Goal: Task Accomplishment & Management: Use online tool/utility

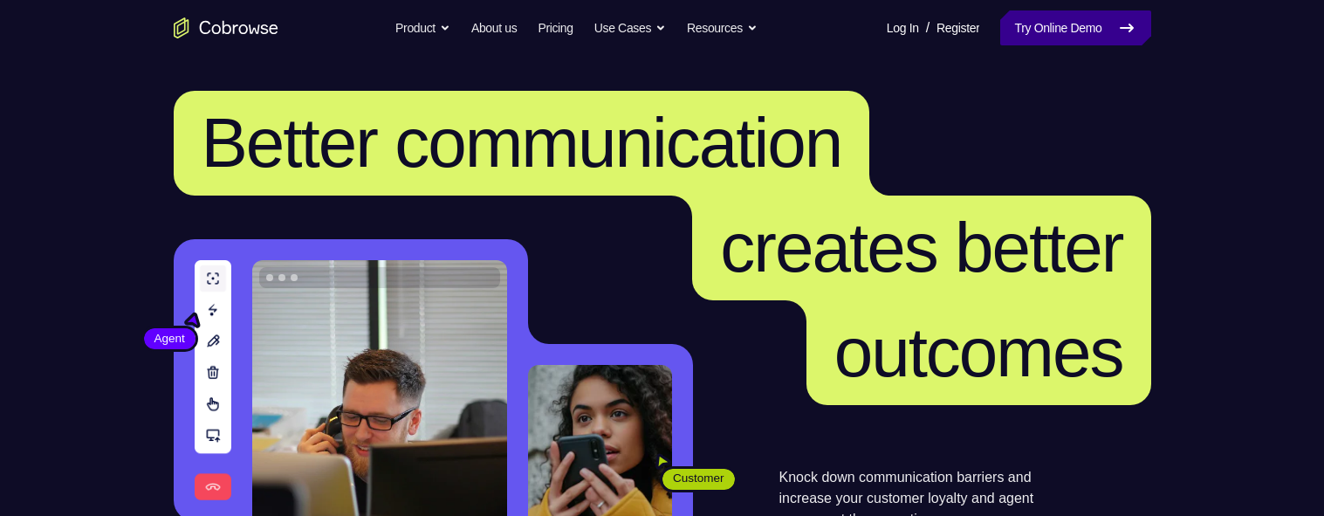
click at [1054, 42] on link "Try Online Demo" at bounding box center [1075, 27] width 150 height 35
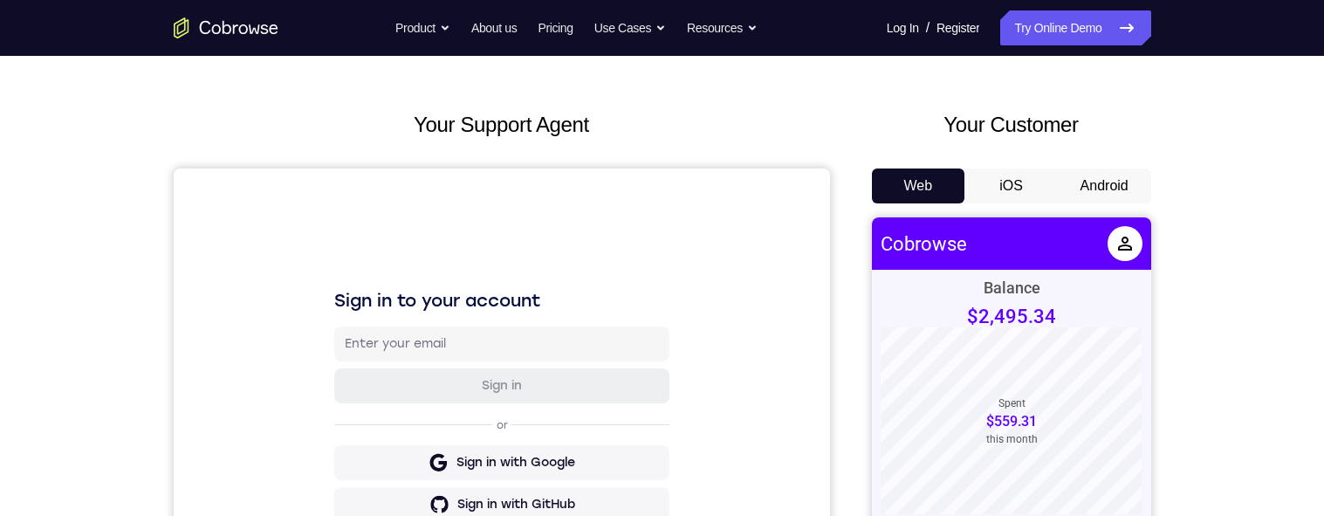
click at [1107, 179] on button "Android" at bounding box center [1104, 185] width 93 height 35
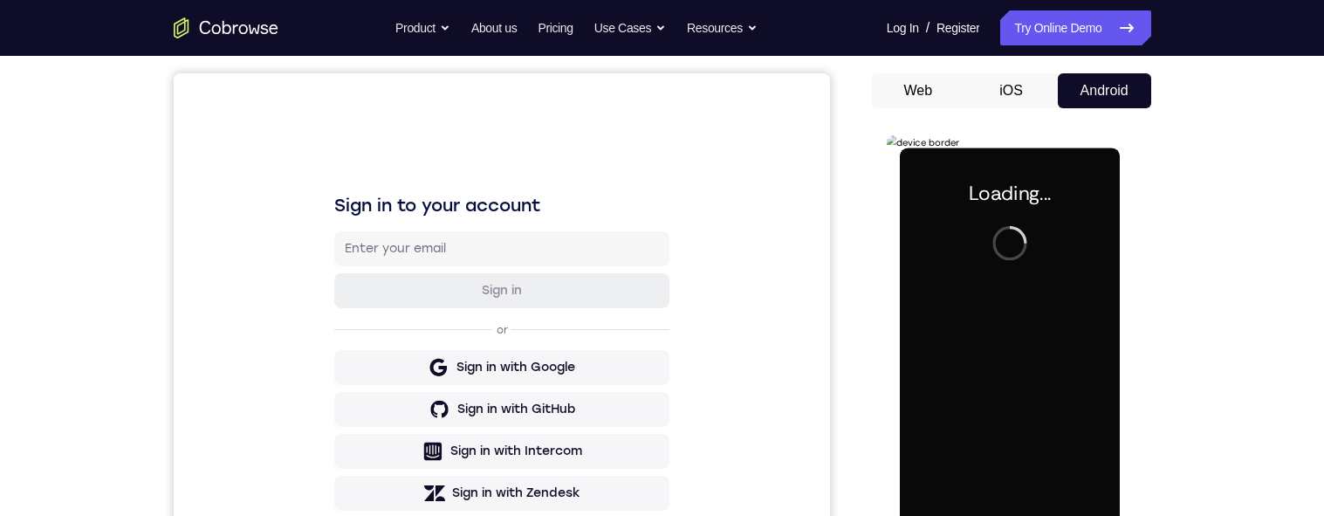
click at [1036, 403] on div at bounding box center [1010, 392] width 220 height 489
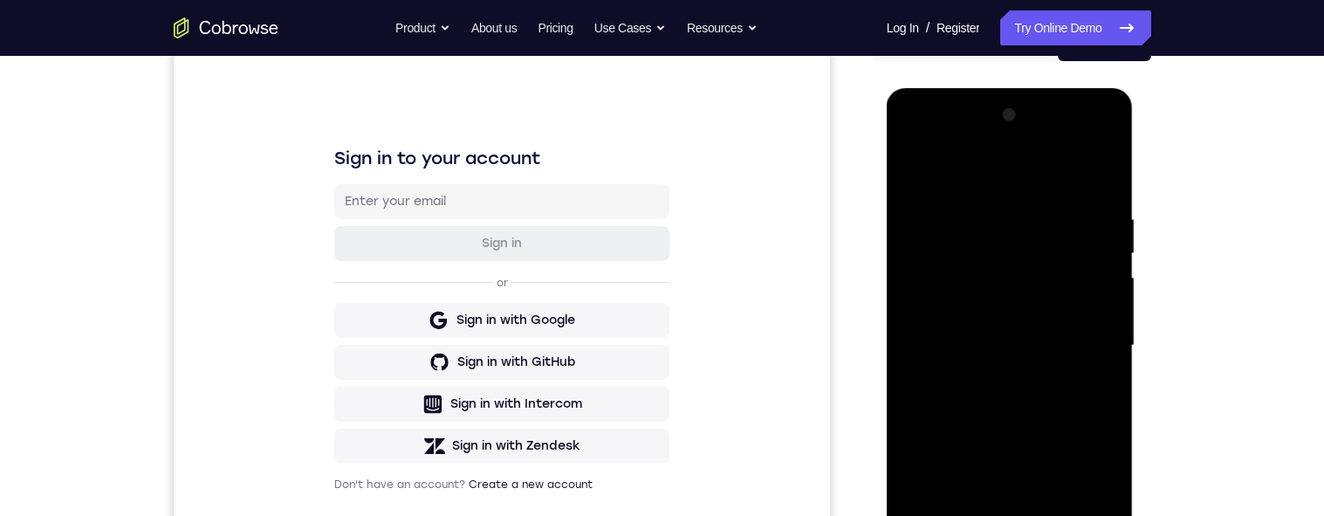
scroll to position [418, 0]
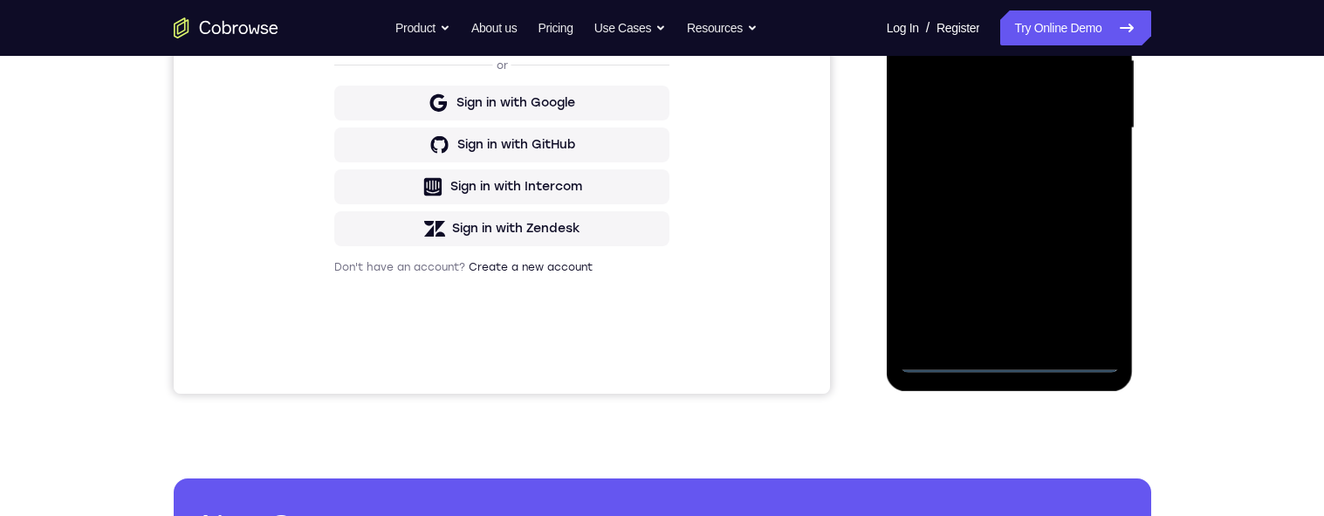
click at [1013, 359] on div at bounding box center [1010, 128] width 220 height 489
click at [1006, 361] on div at bounding box center [1010, 128] width 220 height 489
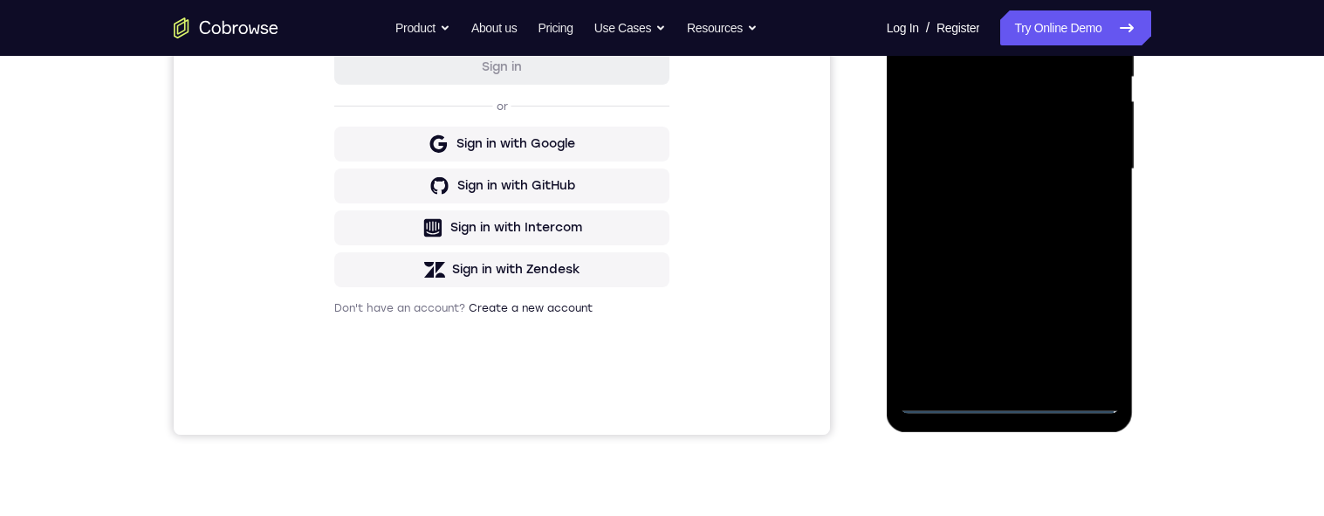
scroll to position [287, 0]
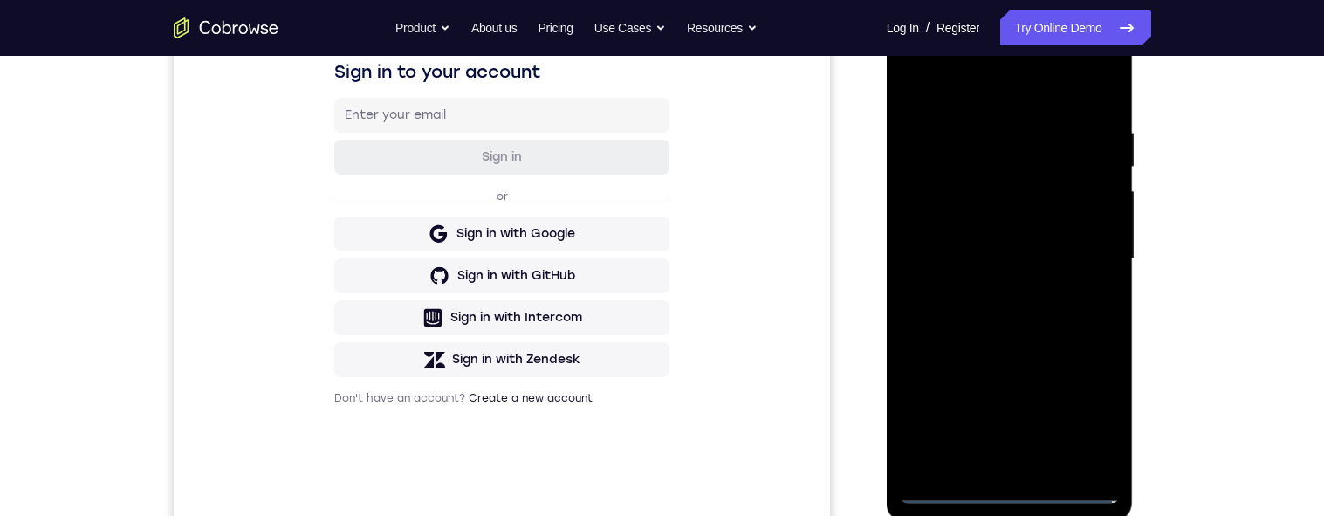
click at [1085, 418] on div at bounding box center [1010, 259] width 220 height 489
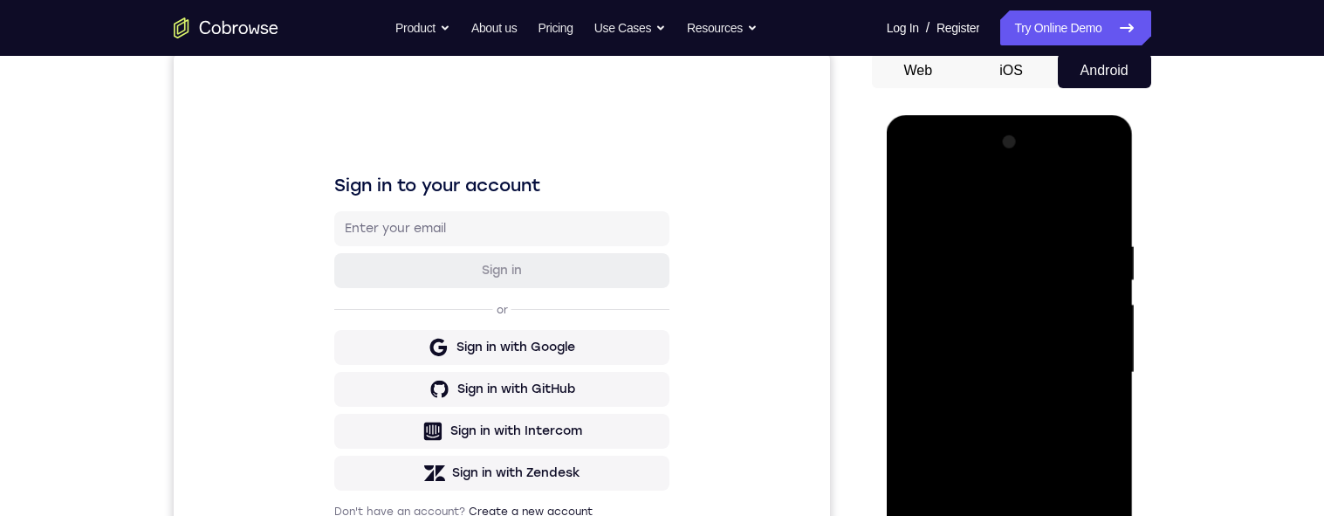
scroll to position [162, 0]
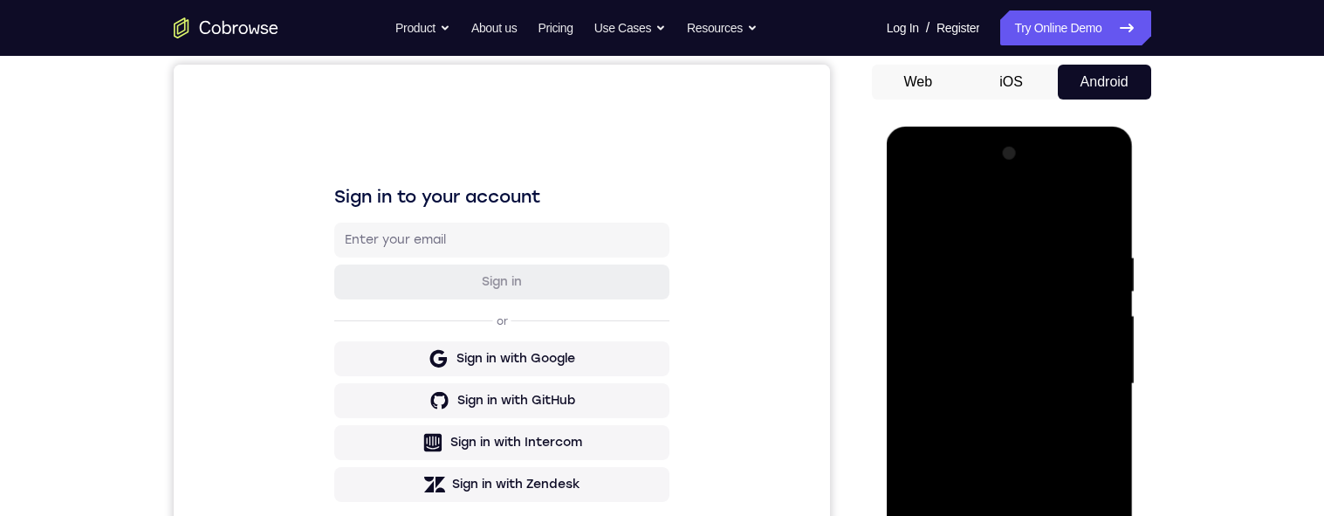
click at [942, 191] on div at bounding box center [1010, 384] width 220 height 489
click at [944, 182] on div at bounding box center [1010, 384] width 220 height 489
click at [948, 182] on div at bounding box center [1010, 384] width 220 height 489
click at [952, 176] on div at bounding box center [1010, 384] width 220 height 489
click at [952, 182] on div at bounding box center [1010, 384] width 220 height 489
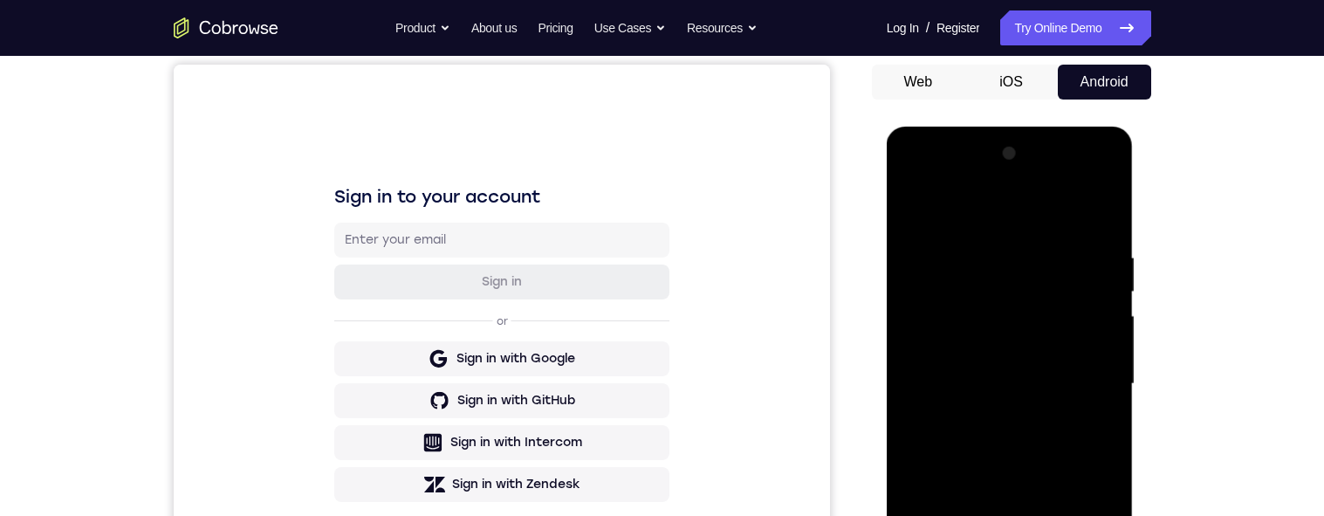
click at [958, 182] on div at bounding box center [1010, 384] width 220 height 489
click at [966, 184] on div at bounding box center [1010, 384] width 220 height 489
click at [966, 175] on div at bounding box center [1010, 384] width 220 height 489
click at [972, 183] on div at bounding box center [1010, 384] width 220 height 489
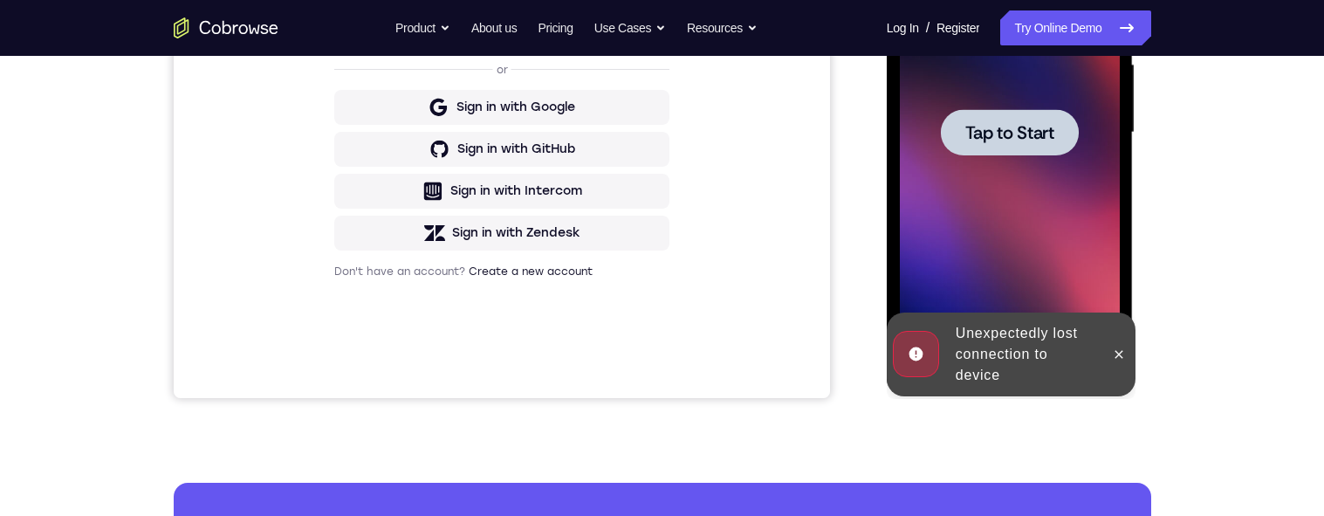
scroll to position [424, 0]
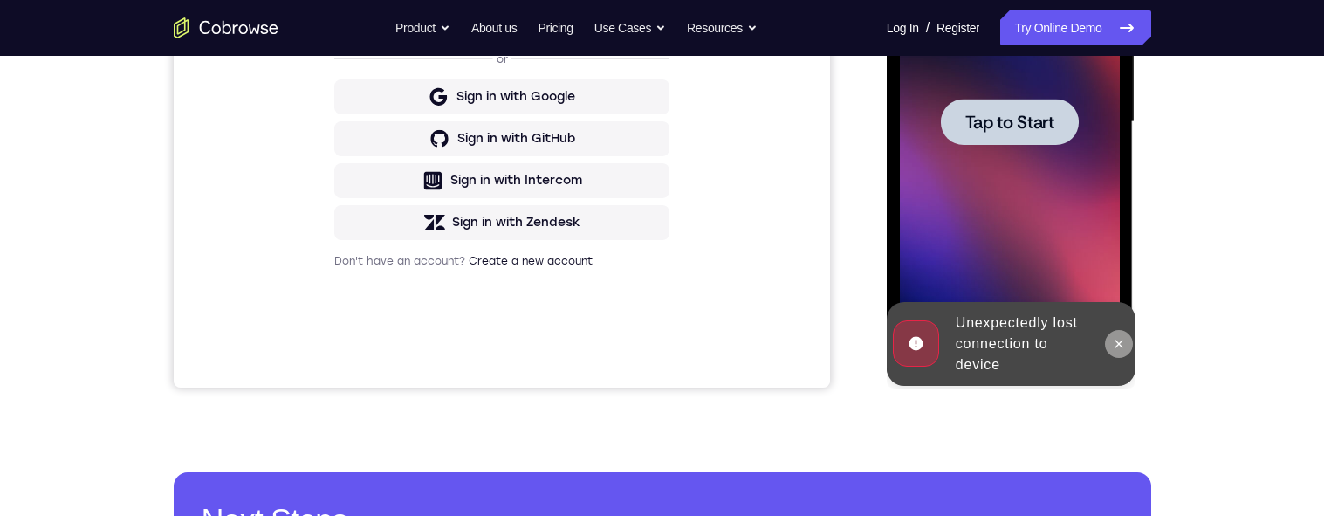
click at [1119, 343] on icon at bounding box center [1120, 344] width 8 height 8
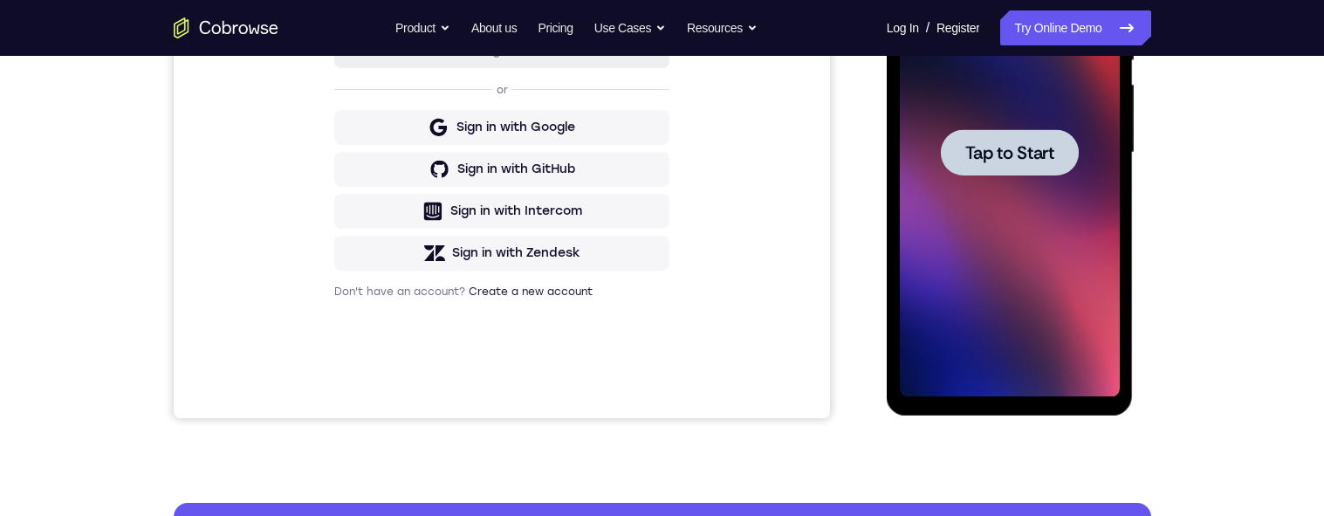
scroll to position [0, 0]
